Goal: Transaction & Acquisition: Subscribe to service/newsletter

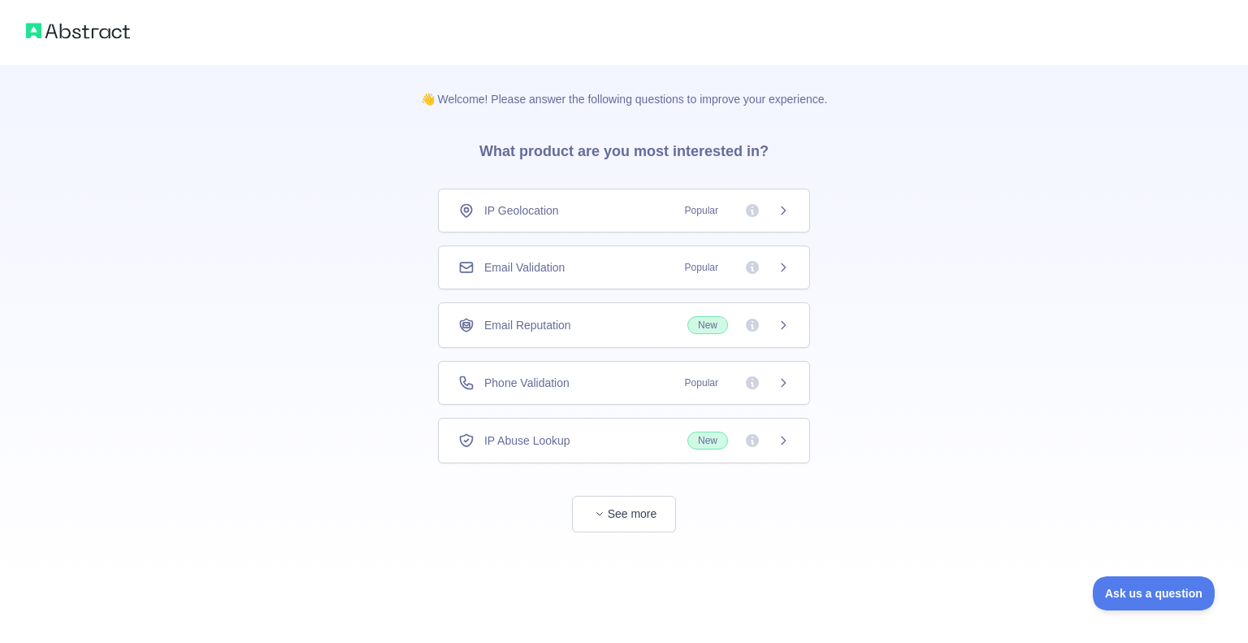
click at [562, 268] on span "Email Validation" at bounding box center [524, 267] width 80 height 16
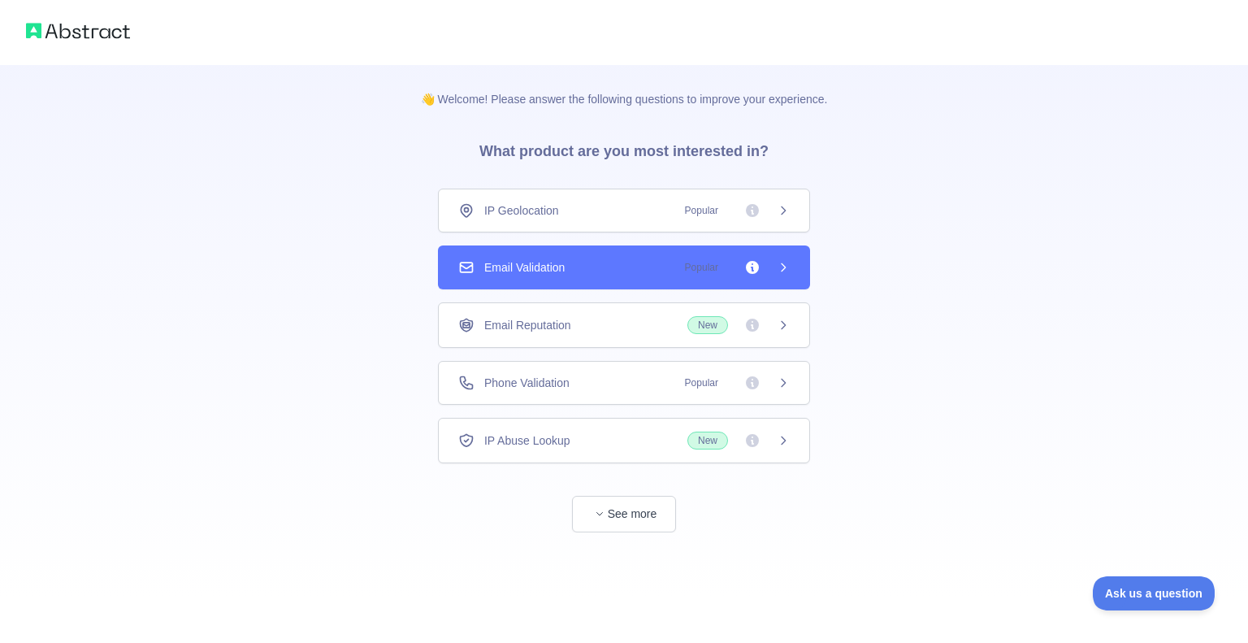
click at [644, 268] on div "Email Validation Popular" at bounding box center [624, 267] width 332 height 16
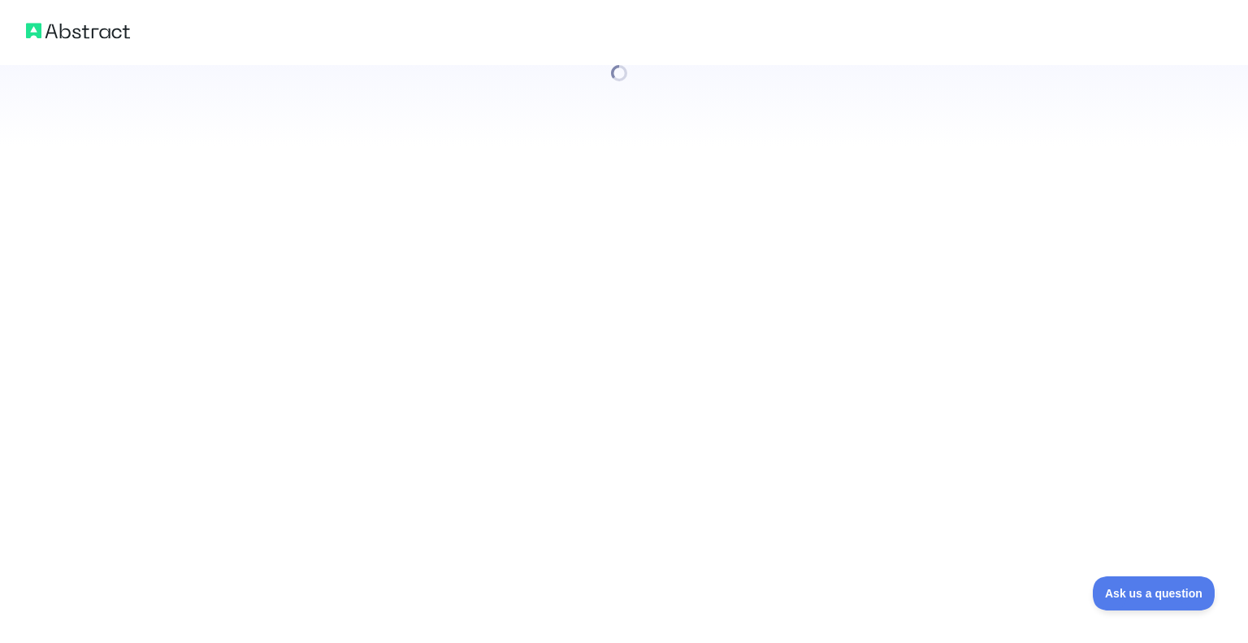
click at [790, 257] on div at bounding box center [624, 321] width 1248 height 643
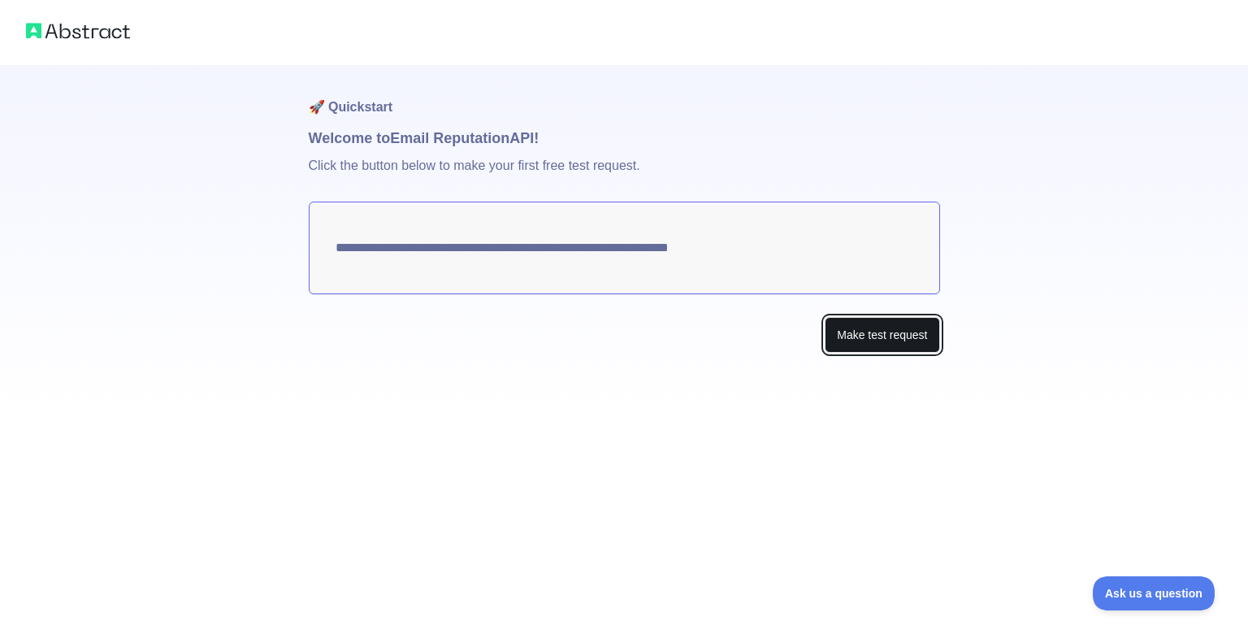
click at [869, 334] on button "Make test request" at bounding box center [882, 335] width 115 height 37
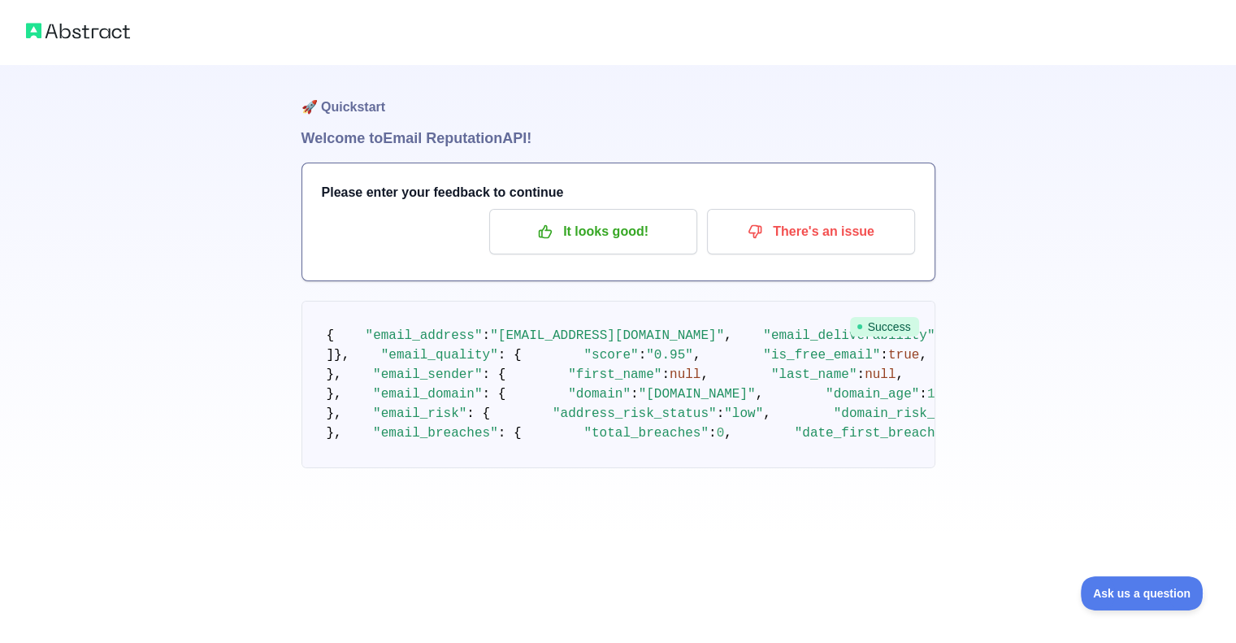
scroll to position [81, 0]
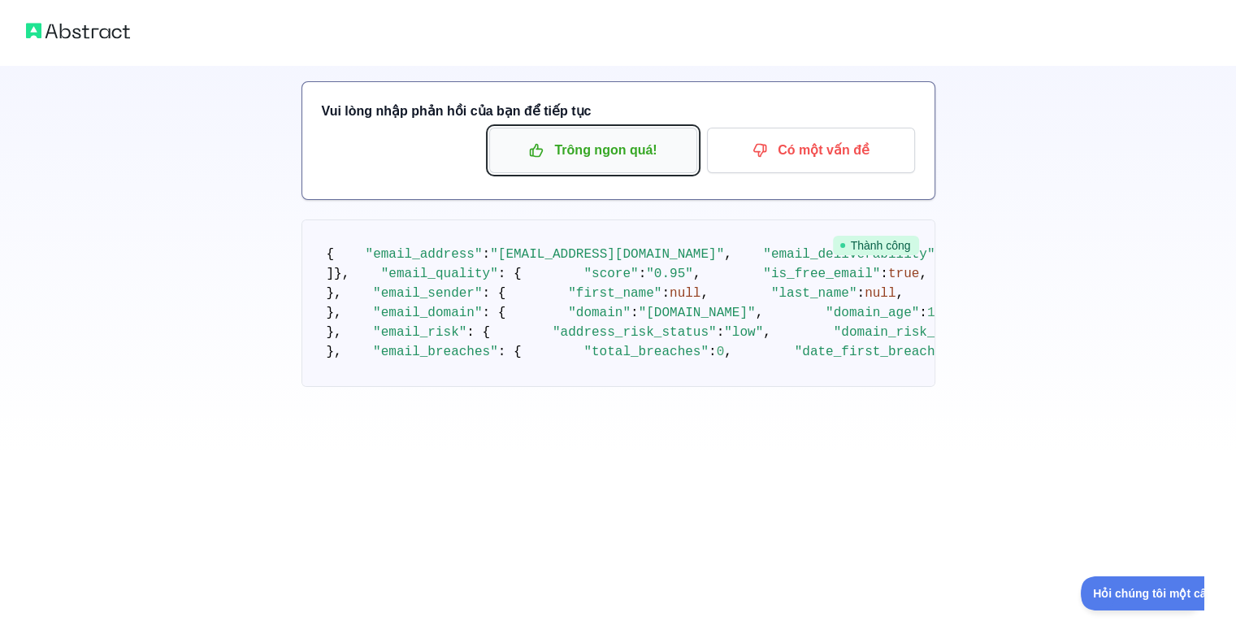
click at [635, 149] on font "Trông ngon quá!" at bounding box center [605, 150] width 102 height 14
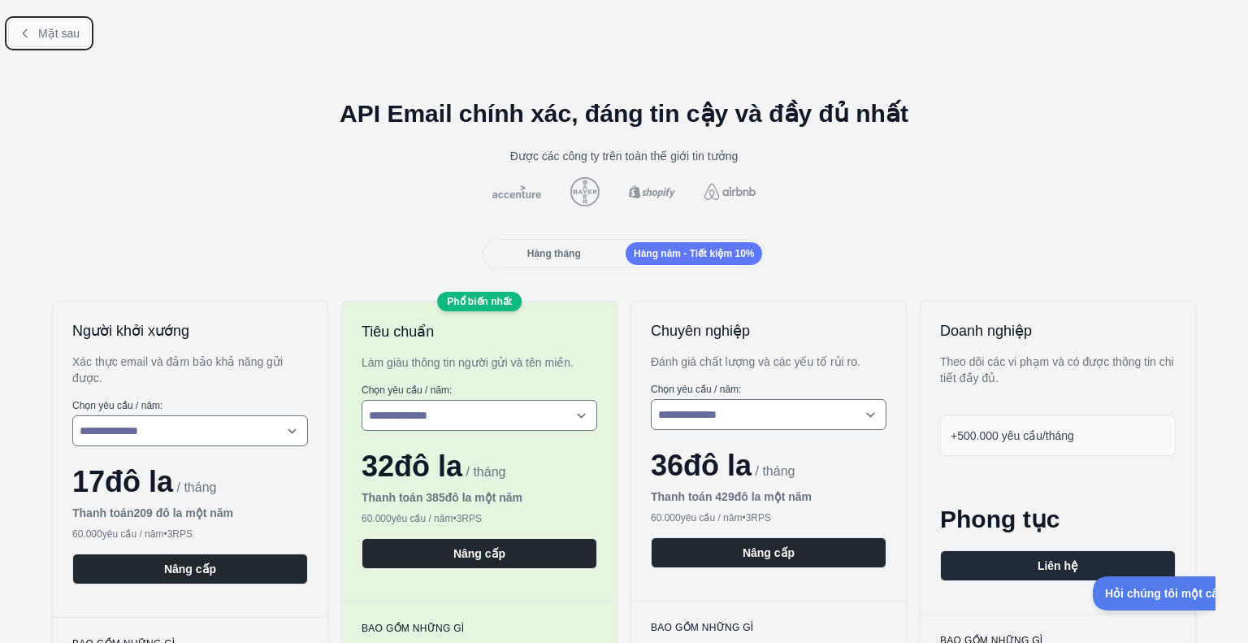
click at [32, 36] on button "Mặt sau" at bounding box center [49, 34] width 82 height 28
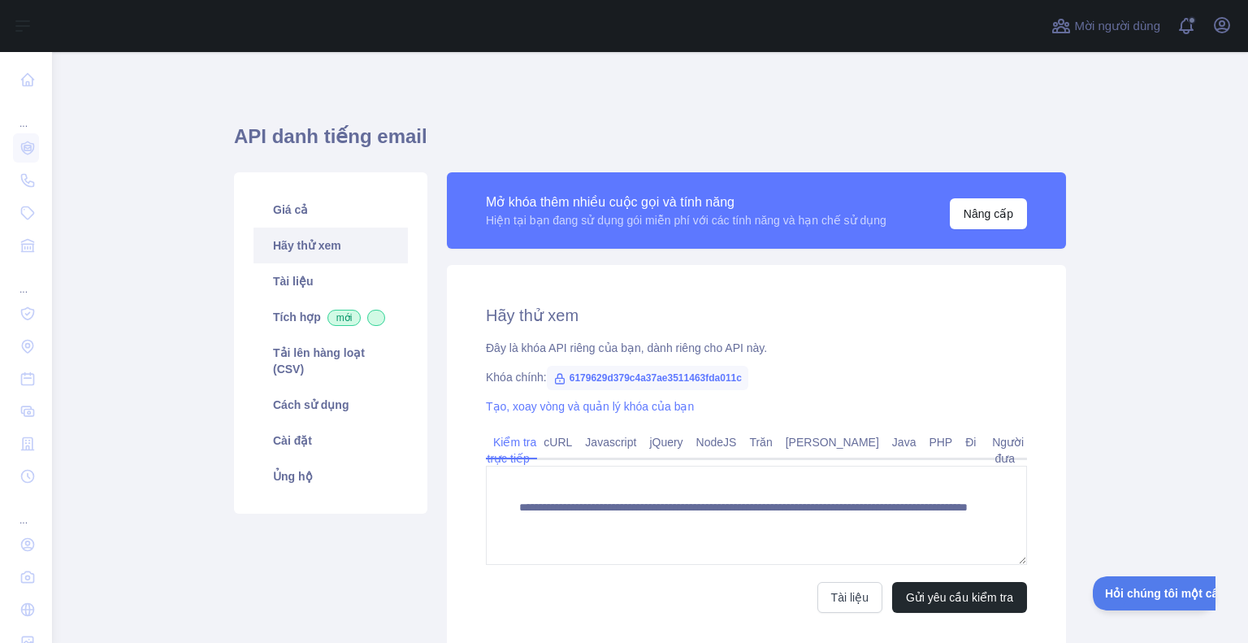
scroll to position [81, 0]
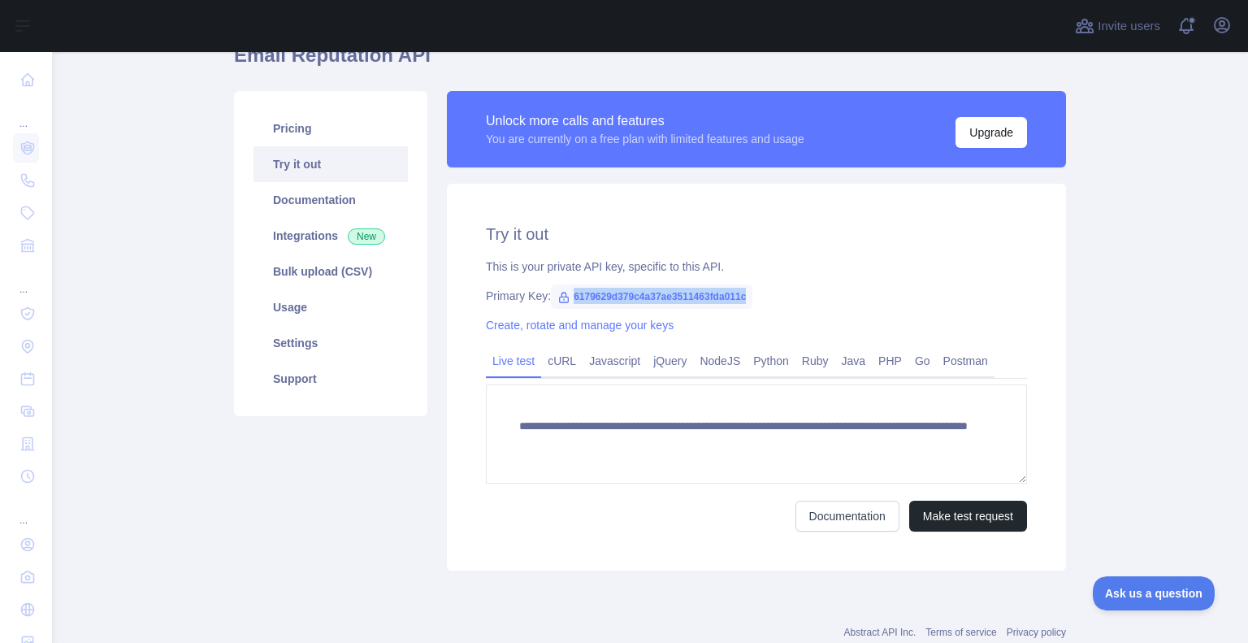
drag, startPoint x: 566, startPoint y: 298, endPoint x: 741, endPoint y: 297, distance: 175.5
click at [741, 297] on span "6179629d379c4a37ae3511463fda011c" at bounding box center [652, 296] width 202 height 24
copy span "6179629d379c4a37ae3511463fda011c"
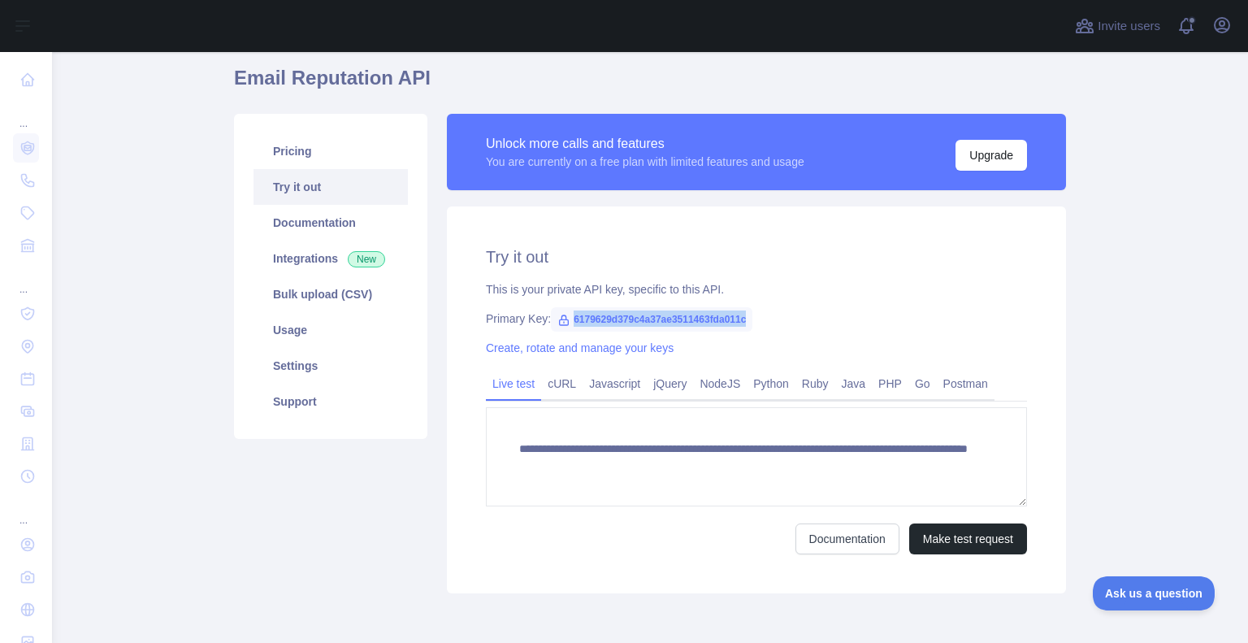
scroll to position [0, 0]
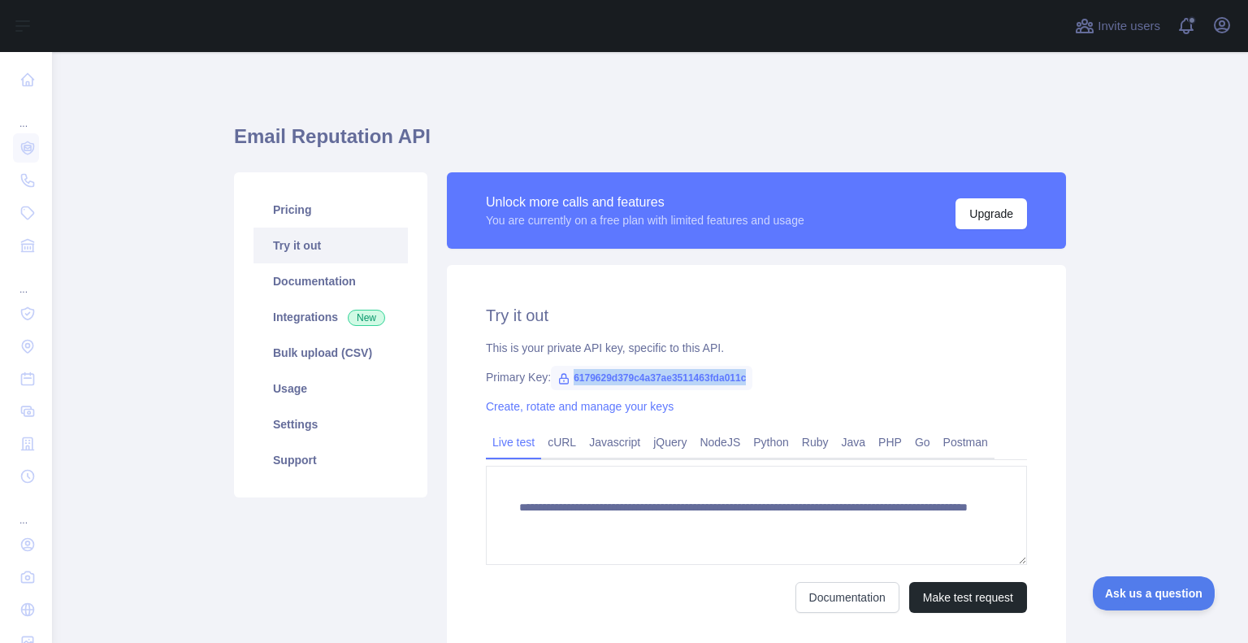
copy span "6179629d379c4a37ae3511463fda011c"
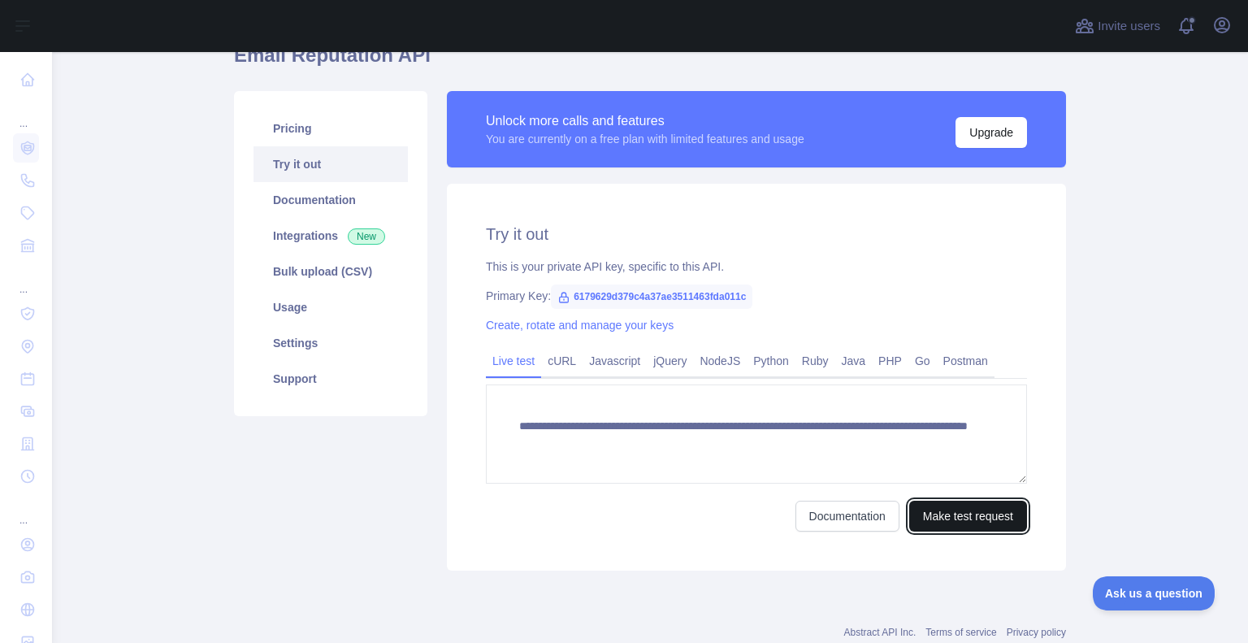
click at [948, 509] on button "Make test request" at bounding box center [968, 516] width 118 height 31
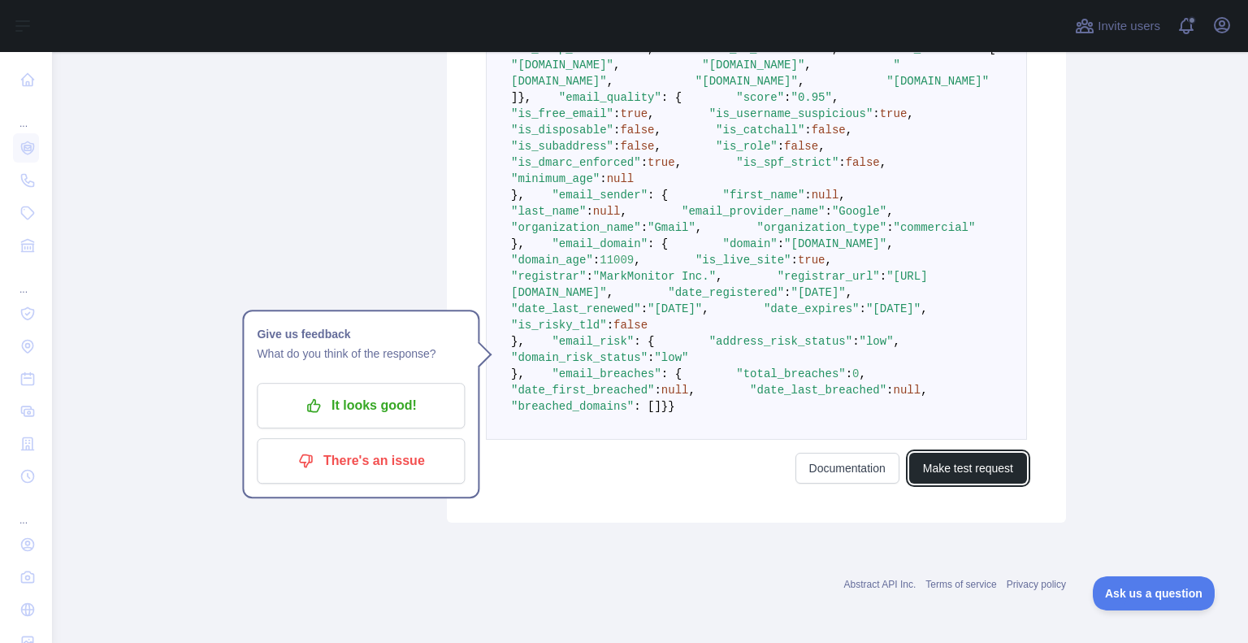
scroll to position [783, 0]
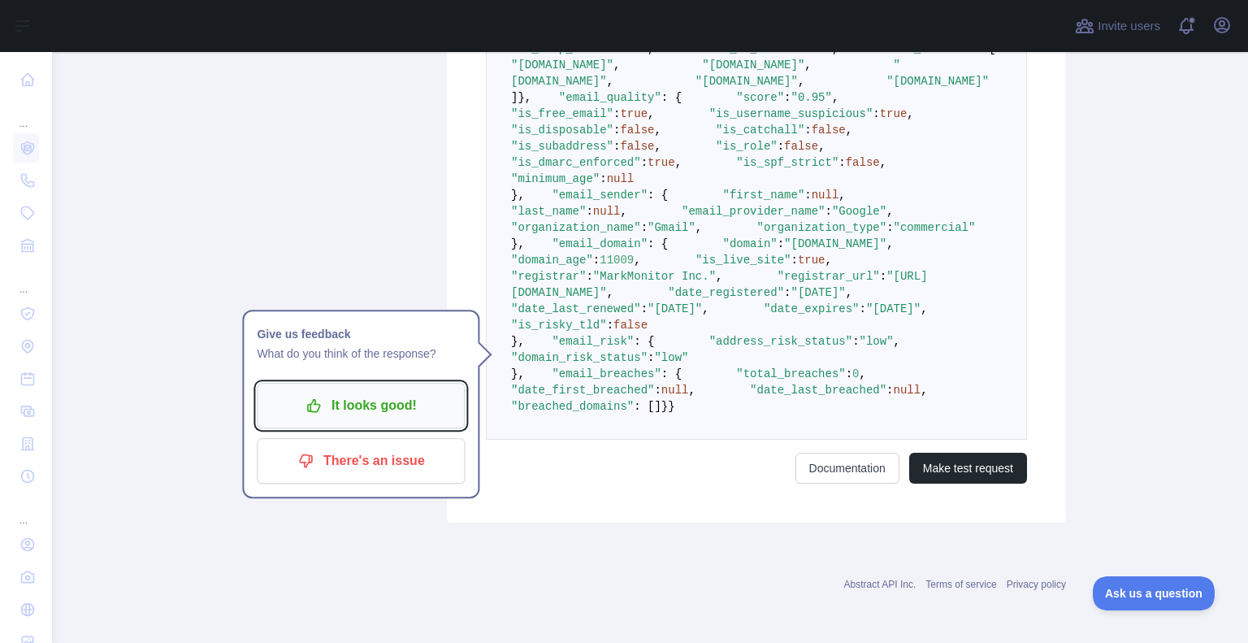
click at [375, 392] on p "It looks good!" at bounding box center [361, 406] width 184 height 28
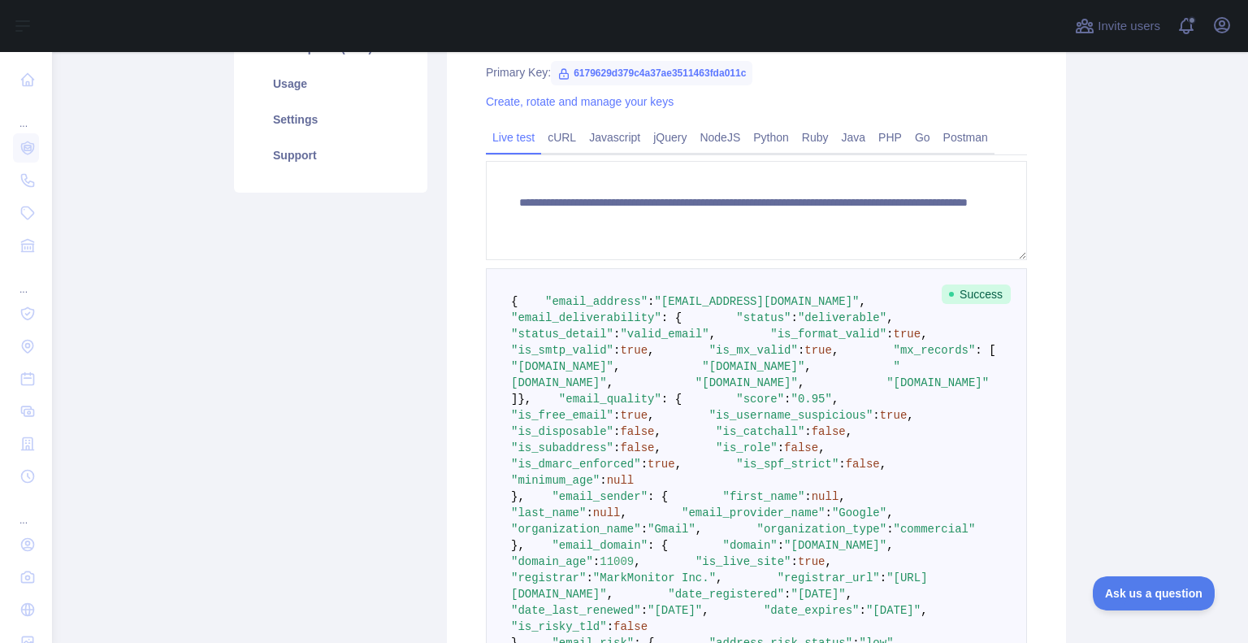
scroll to position [0, 0]
